Goal: Information Seeking & Learning: Learn about a topic

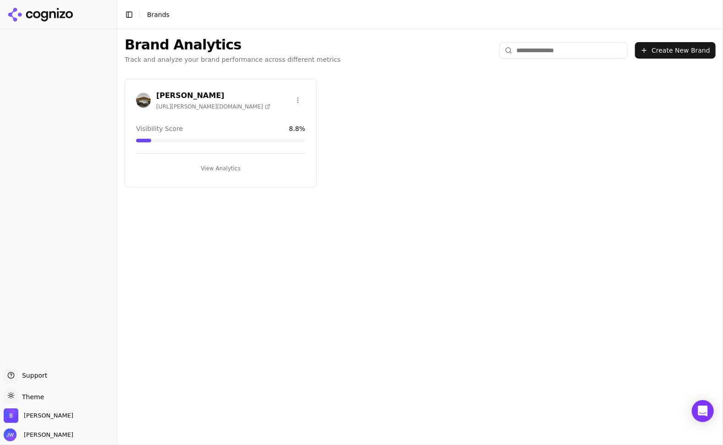
click at [200, 96] on h3 "[PERSON_NAME]" at bounding box center [213, 95] width 114 height 11
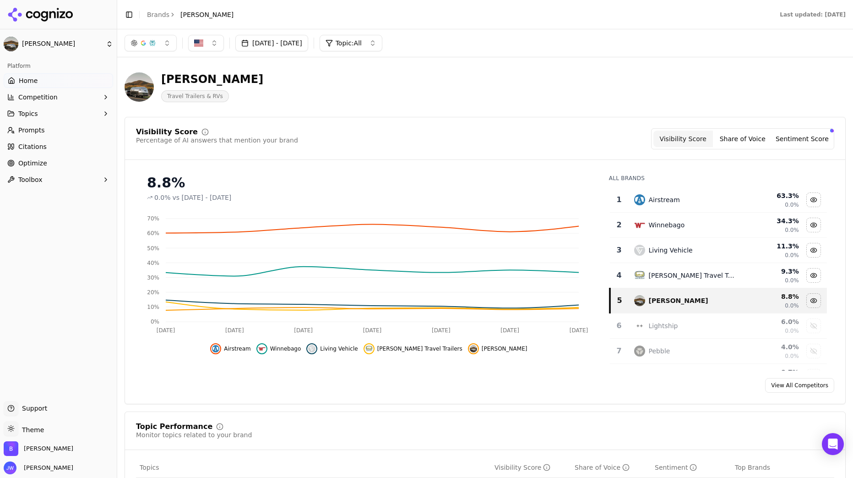
click at [30, 115] on span "Topics" at bounding box center [28, 113] width 20 height 9
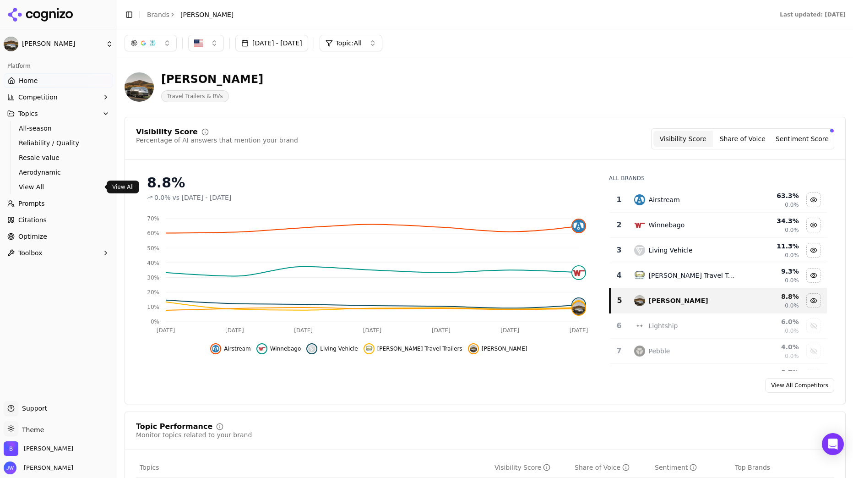
click at [30, 188] on span "View All" at bounding box center [59, 186] width 80 height 9
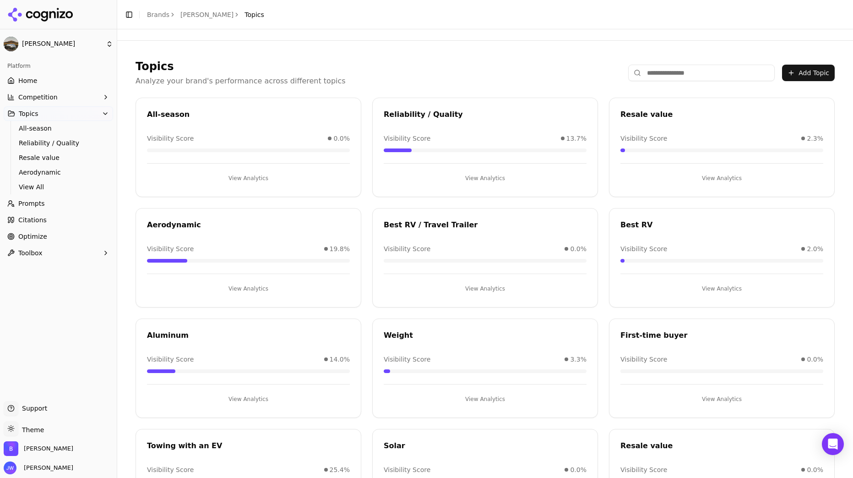
click at [494, 116] on div "Reliability / Quality" at bounding box center [485, 114] width 203 height 11
click at [410, 116] on div "Reliability / Quality" at bounding box center [485, 114] width 203 height 11
click at [486, 172] on button "View Analytics" at bounding box center [485, 178] width 203 height 15
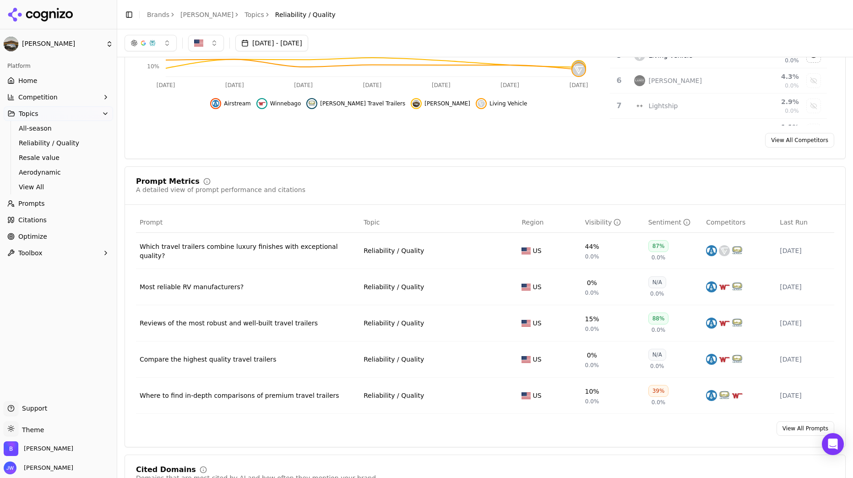
scroll to position [227, 0]
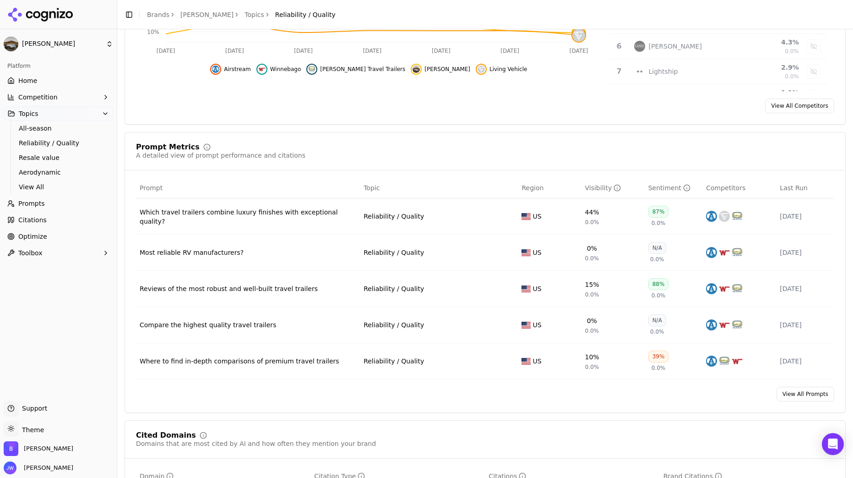
click at [294, 386] on div "Prompt Metrics A detailed view of prompt performance and citations Prompt Topic…" at bounding box center [485, 272] width 721 height 281
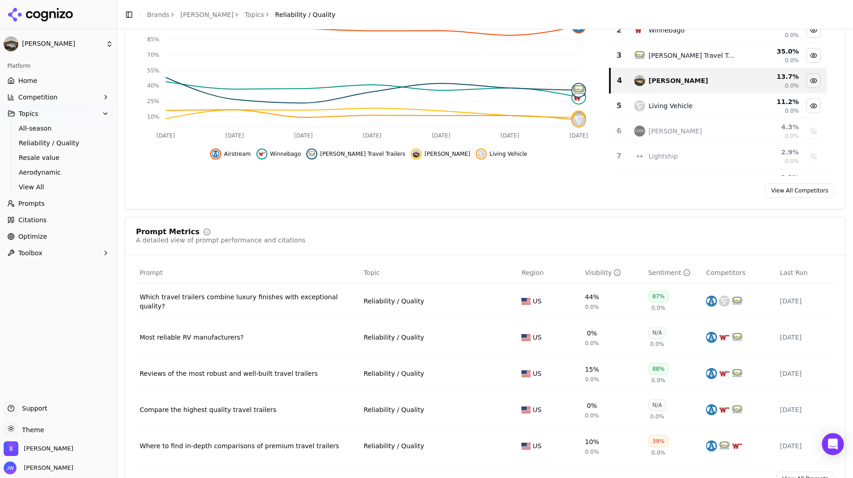
scroll to position [170, 0]
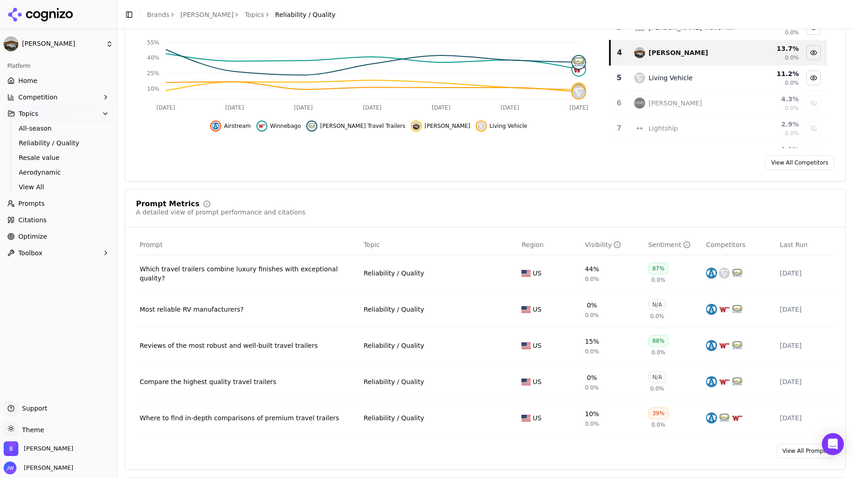
click at [283, 420] on div "Where to find in-depth comparisons of premium travel trailers" at bounding box center [248, 417] width 217 height 9
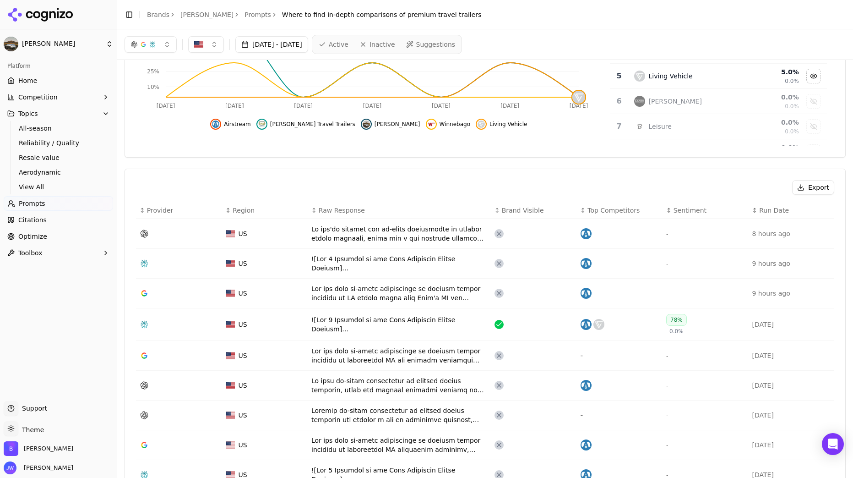
scroll to position [35, 0]
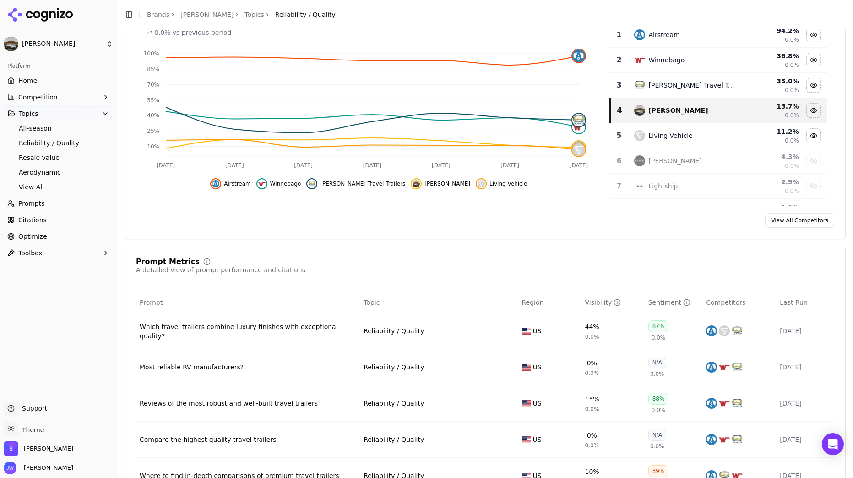
scroll to position [119, 0]
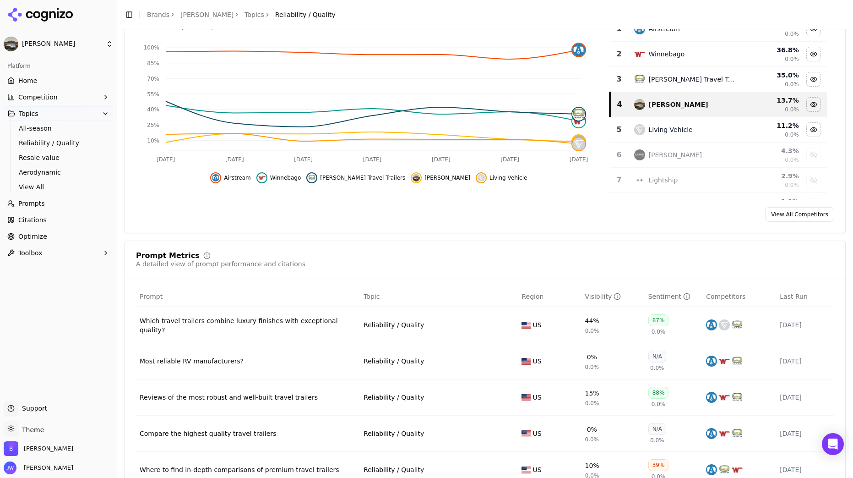
click at [63, 98] on button "Competition" at bounding box center [58, 97] width 109 height 15
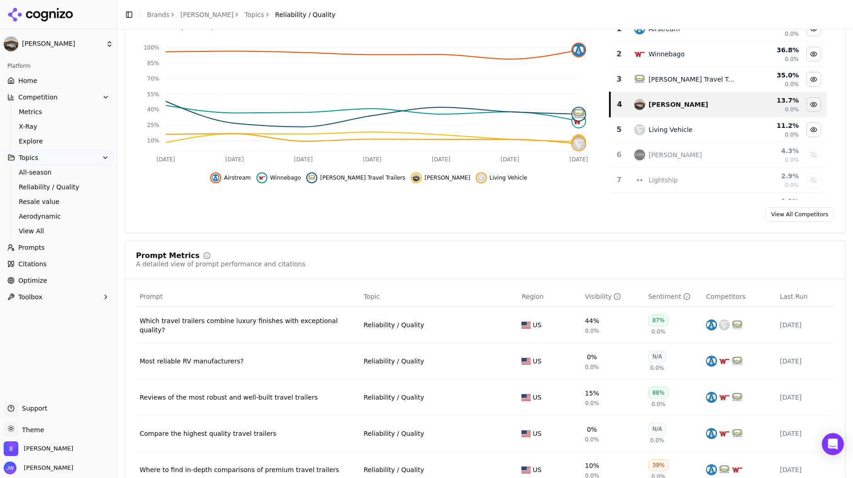
click at [55, 94] on button "Competition" at bounding box center [58, 97] width 109 height 15
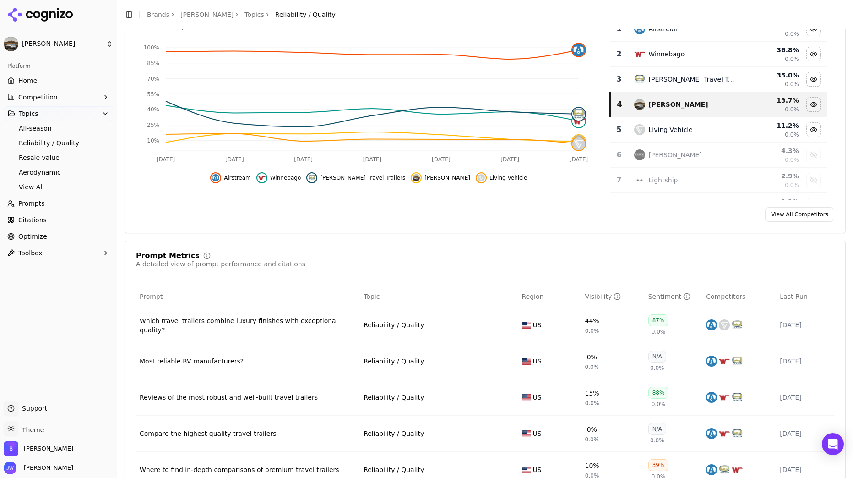
click at [55, 94] on button "Competition" at bounding box center [58, 97] width 109 height 15
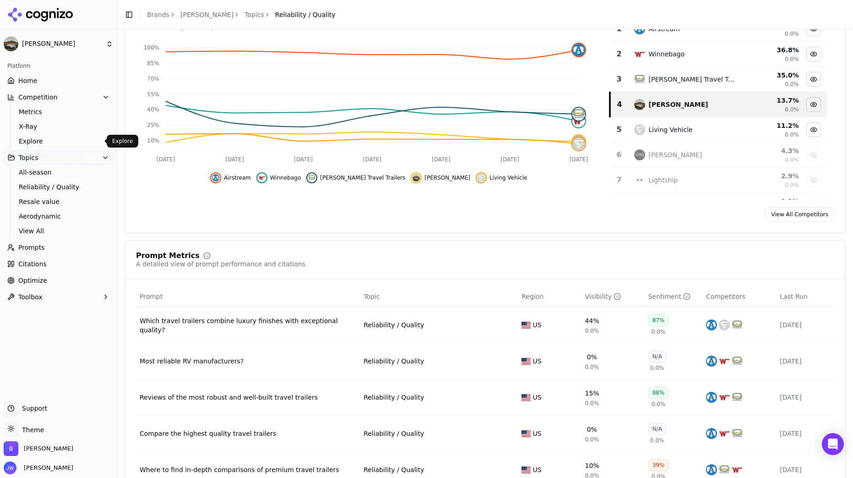
click at [54, 142] on span "Explore" at bounding box center [59, 141] width 80 height 9
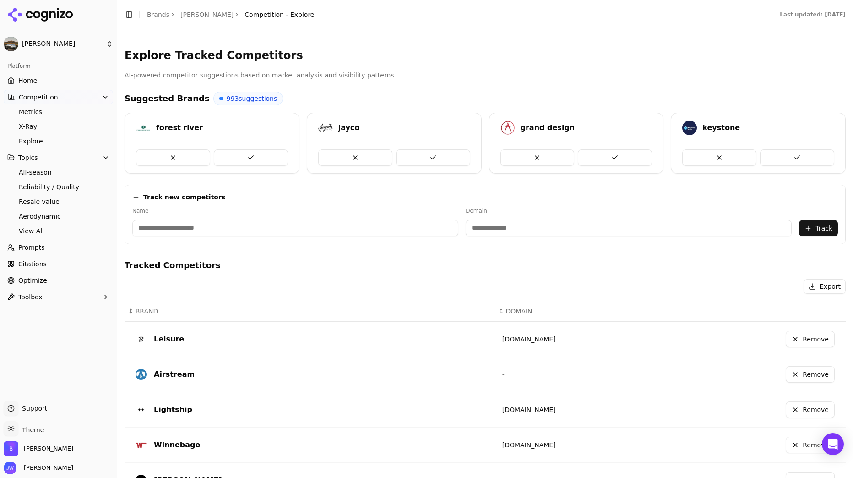
scroll to position [134, 0]
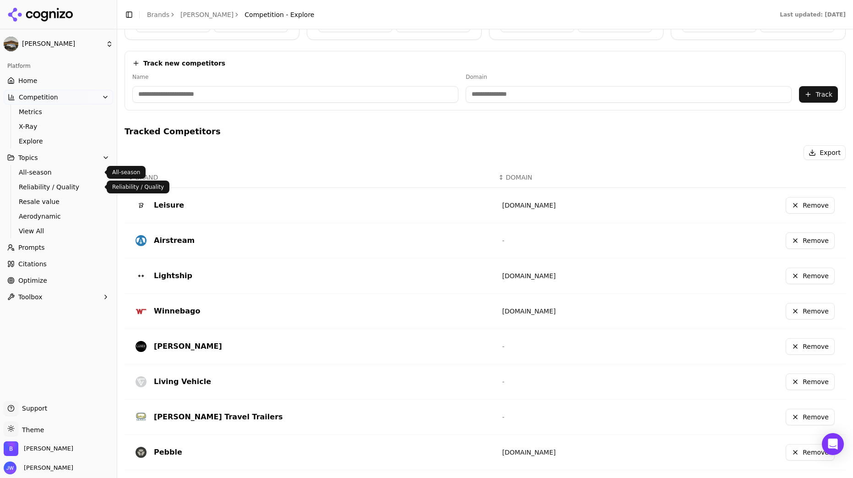
click at [50, 173] on span "All-season" at bounding box center [59, 172] width 80 height 9
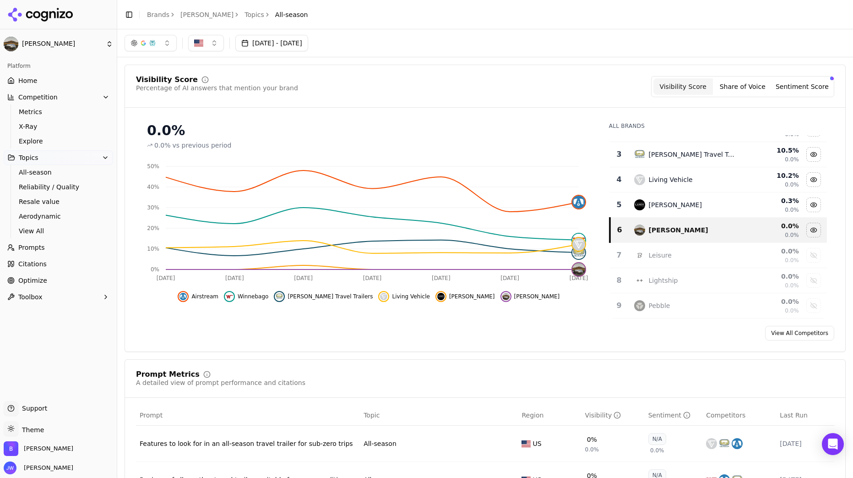
click at [62, 276] on link "Optimize" at bounding box center [58, 280] width 109 height 15
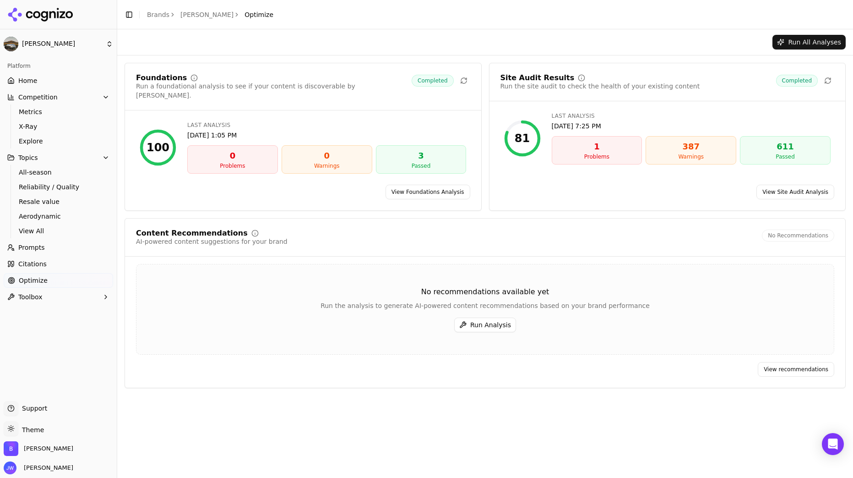
click at [24, 293] on span "Toolbox" at bounding box center [30, 296] width 24 height 9
click at [49, 327] on span "View All" at bounding box center [59, 326] width 80 height 9
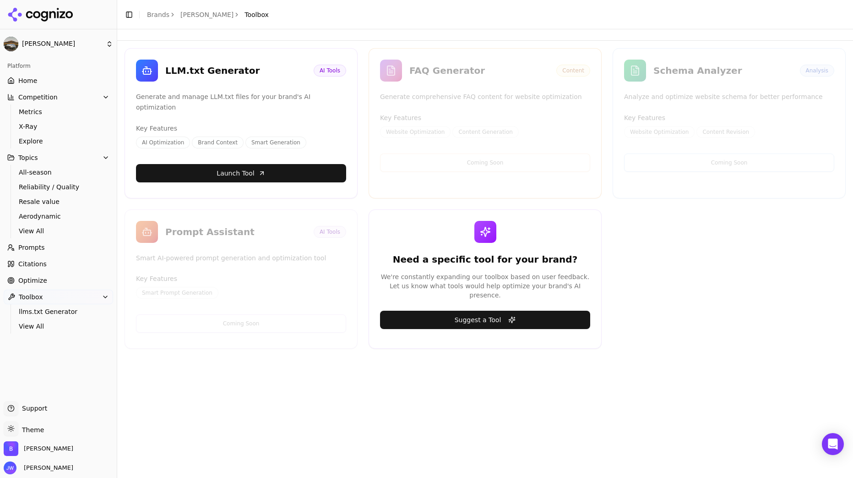
click at [59, 244] on link "Prompts" at bounding box center [58, 247] width 109 height 15
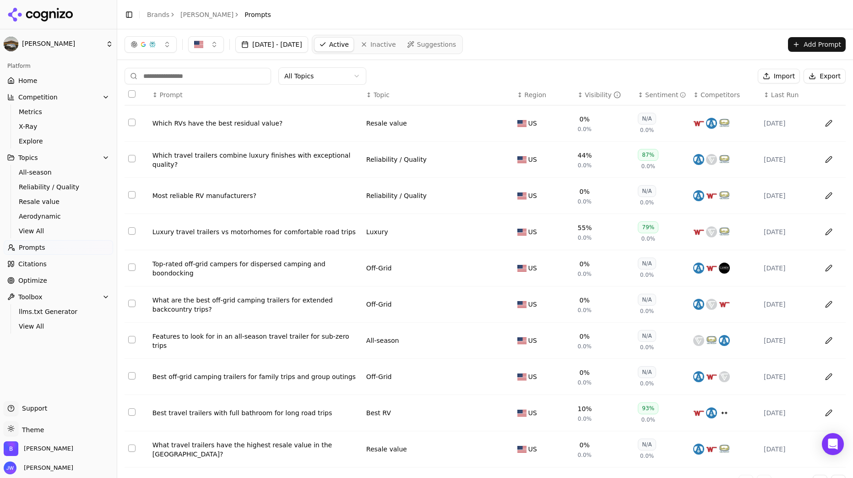
click at [718, 31] on div "[DATE] - [DATE] Active Inactive Suggestions Add Prompt" at bounding box center [485, 44] width 736 height 30
